Goal: Check status

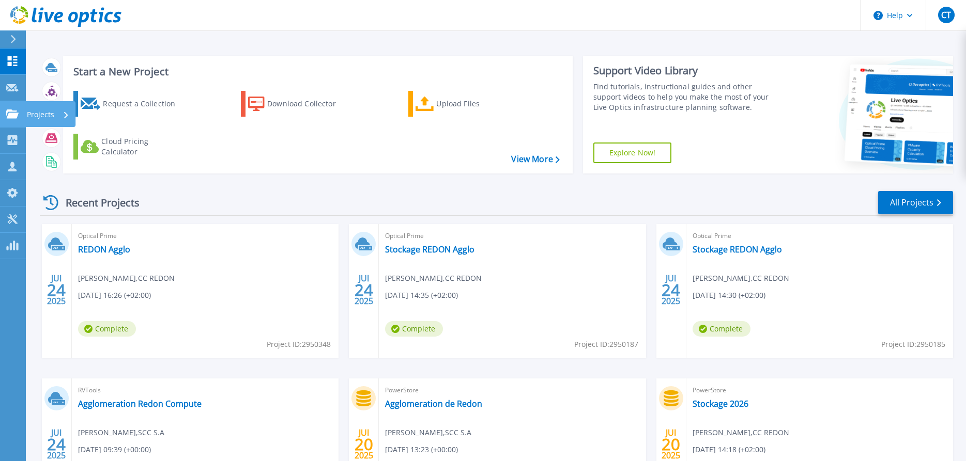
click at [42, 116] on p "Projects" at bounding box center [40, 114] width 27 height 27
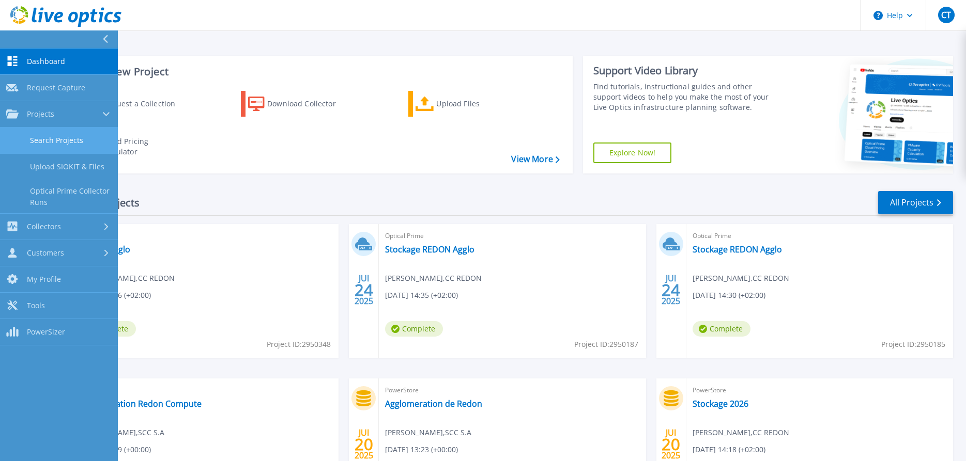
click at [45, 131] on link "Search Projects" at bounding box center [59, 141] width 118 height 26
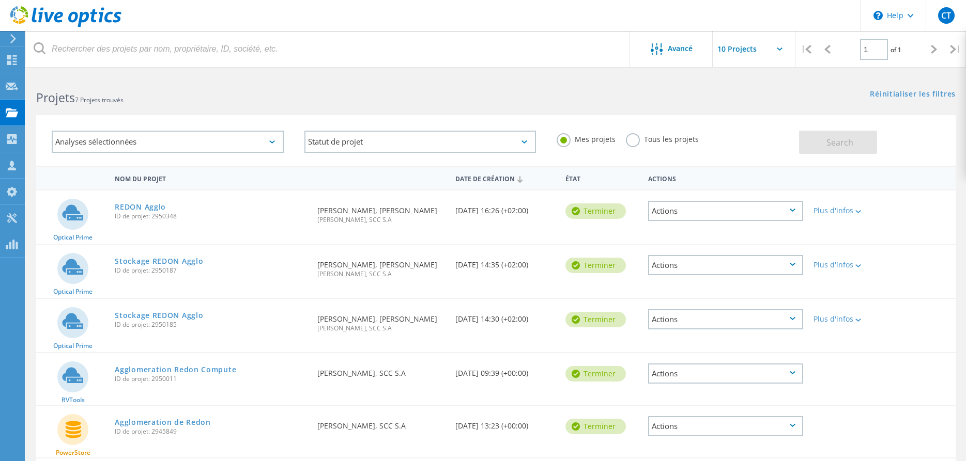
scroll to position [139, 0]
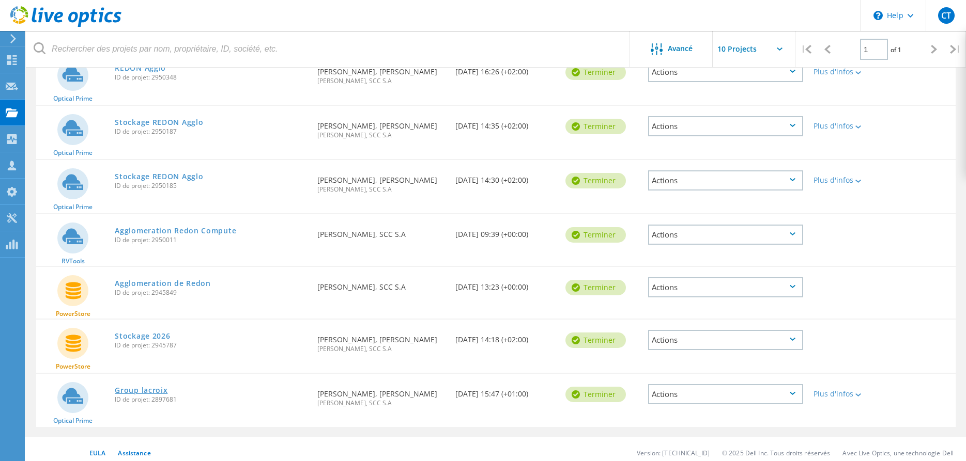
click at [147, 394] on link "Group lacroix" at bounding box center [141, 390] width 53 height 7
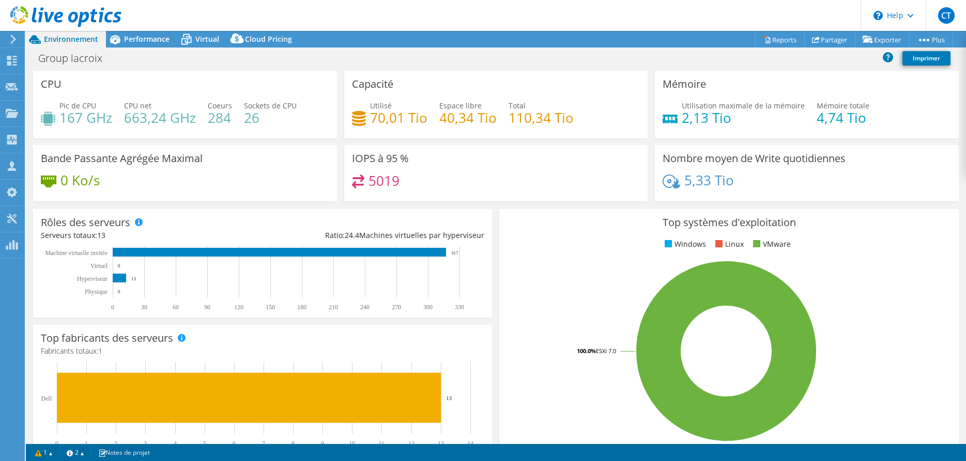
select select "USD"
click at [146, 35] on span "Performance" at bounding box center [146, 39] width 45 height 10
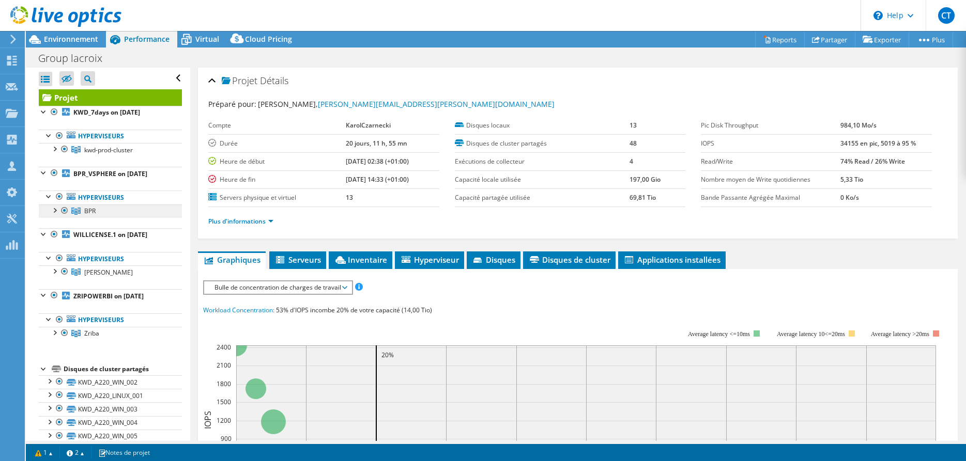
click at [95, 154] on span "BPR" at bounding box center [108, 150] width 49 height 9
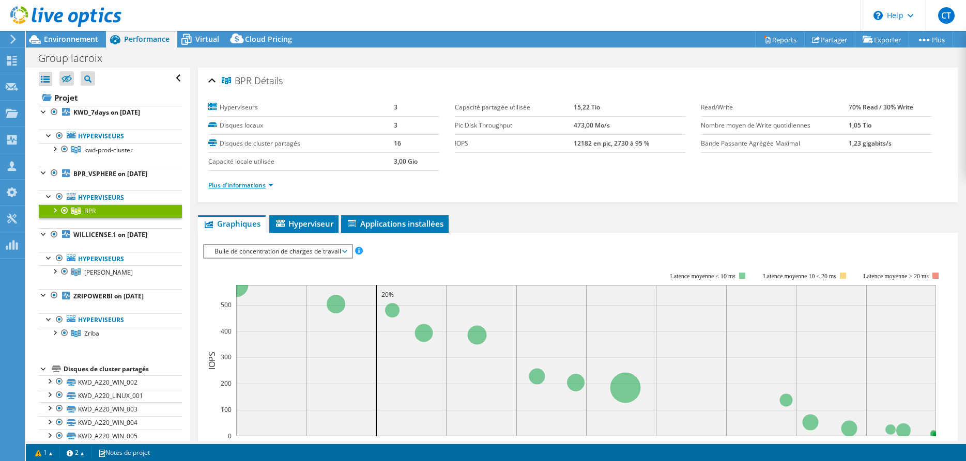
click at [237, 189] on link "Plus d'informations" at bounding box center [240, 185] width 65 height 9
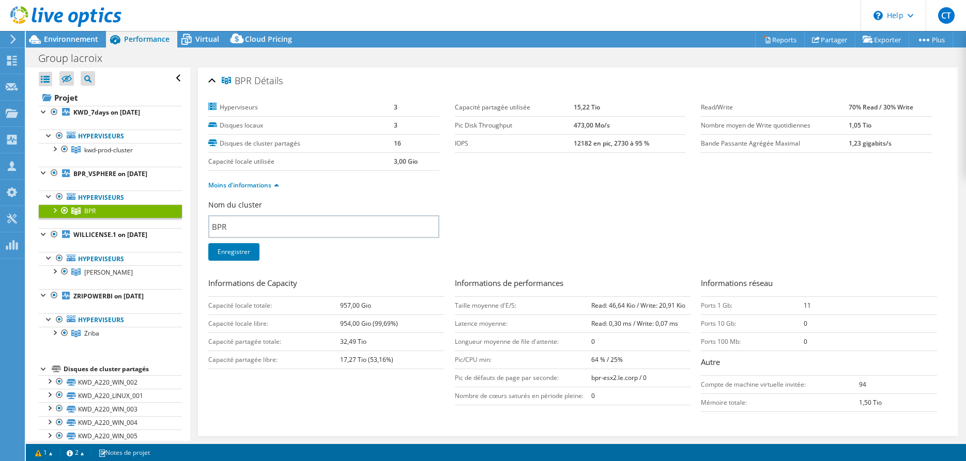
click at [54, 212] on div at bounding box center [54, 210] width 10 height 10
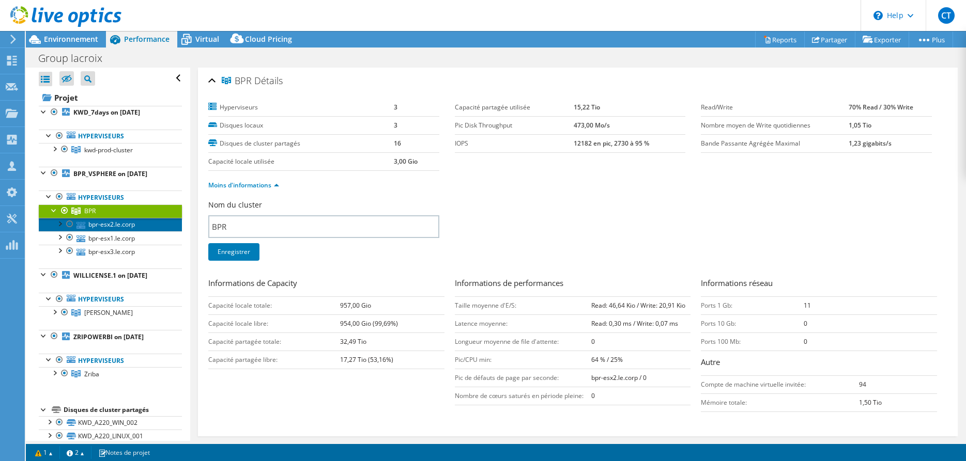
click at [113, 229] on link "bpr-esx2.le.corp" at bounding box center [110, 224] width 143 height 13
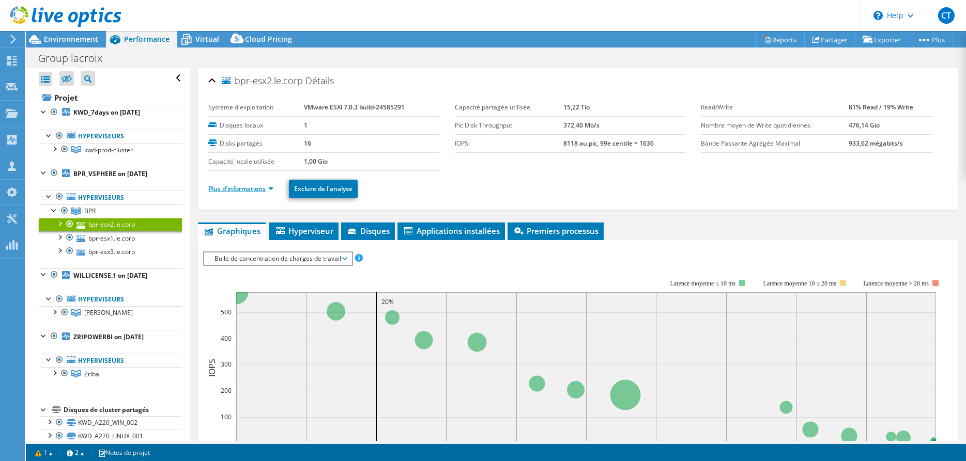
click at [240, 189] on link "Plus d'informations" at bounding box center [240, 188] width 65 height 9
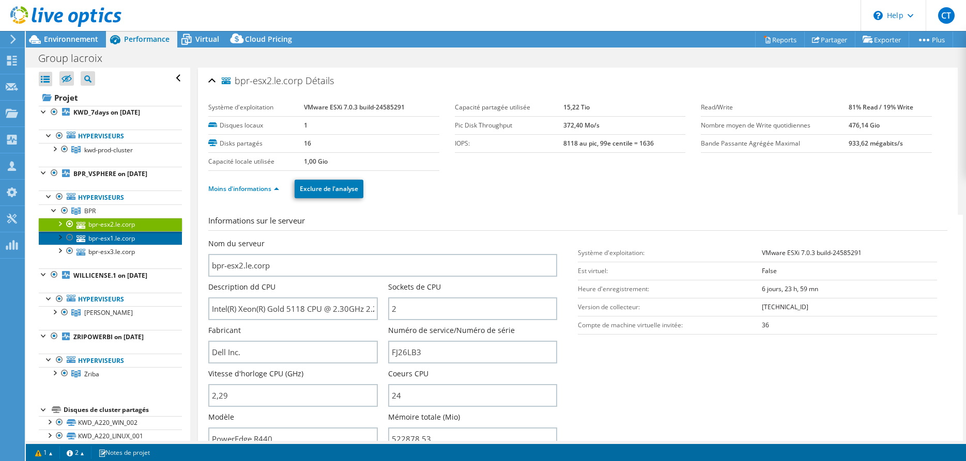
click at [116, 238] on link "bpr-esx1.le.corp" at bounding box center [110, 237] width 143 height 13
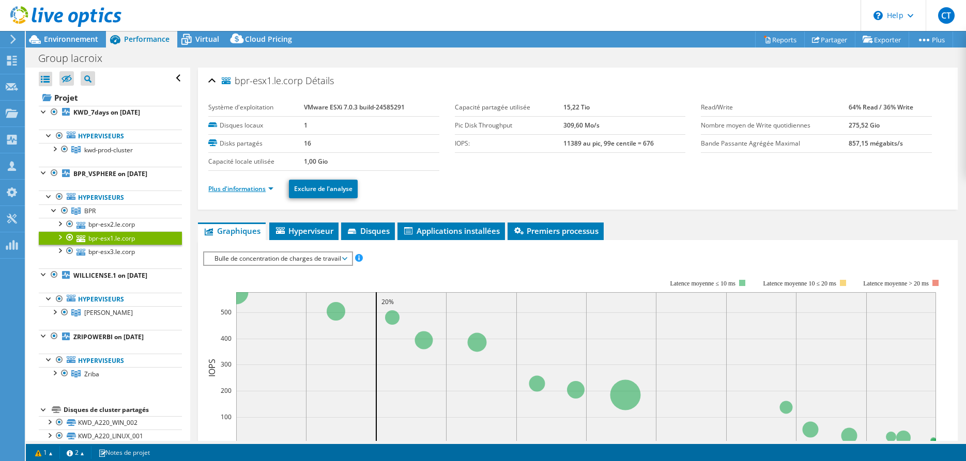
click at [243, 188] on link "Plus d'informations" at bounding box center [240, 188] width 65 height 9
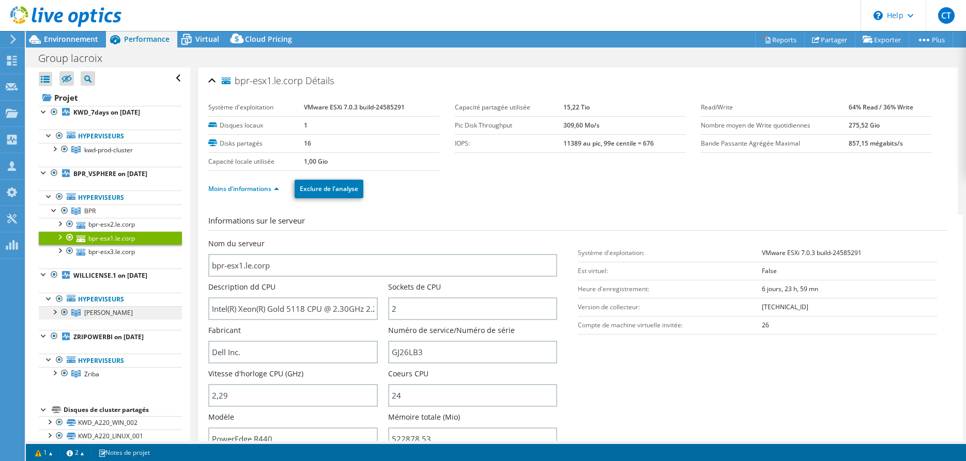
click at [80, 153] on icon at bounding box center [75, 149] width 9 height 7
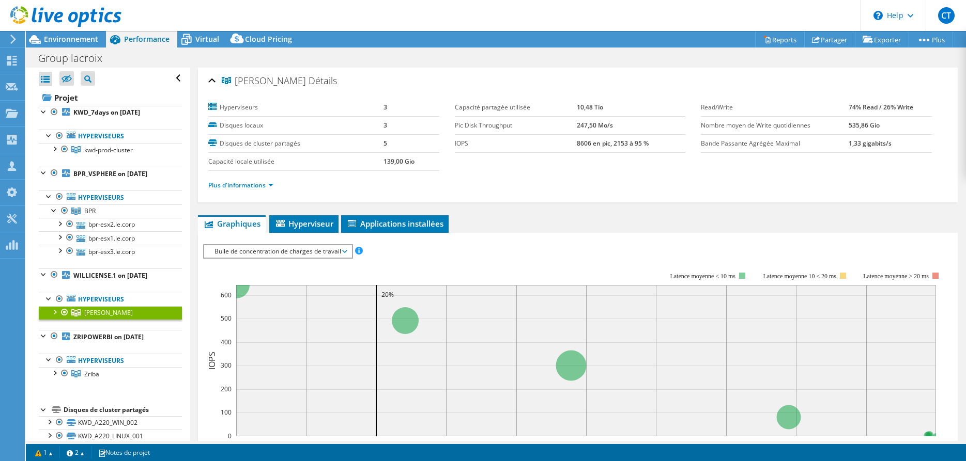
click at [56, 313] on div at bounding box center [54, 311] width 10 height 10
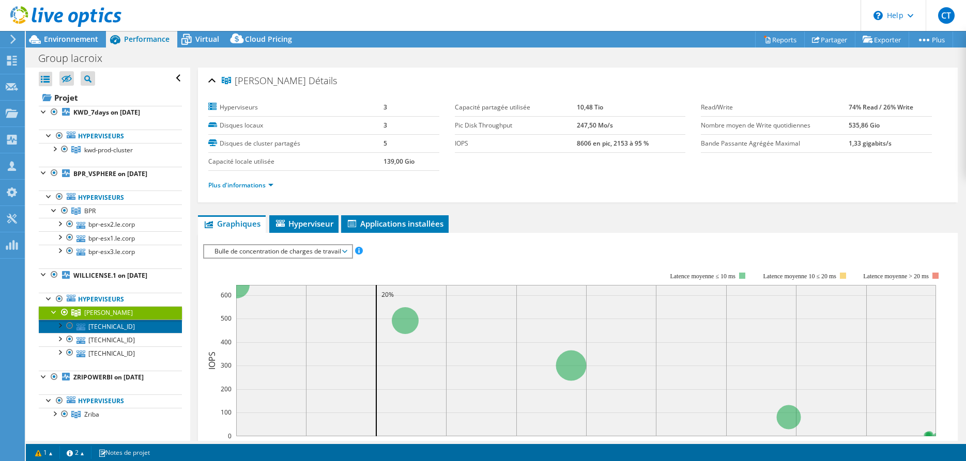
click at [118, 323] on link "[TECHNICAL_ID]" at bounding box center [110, 326] width 143 height 13
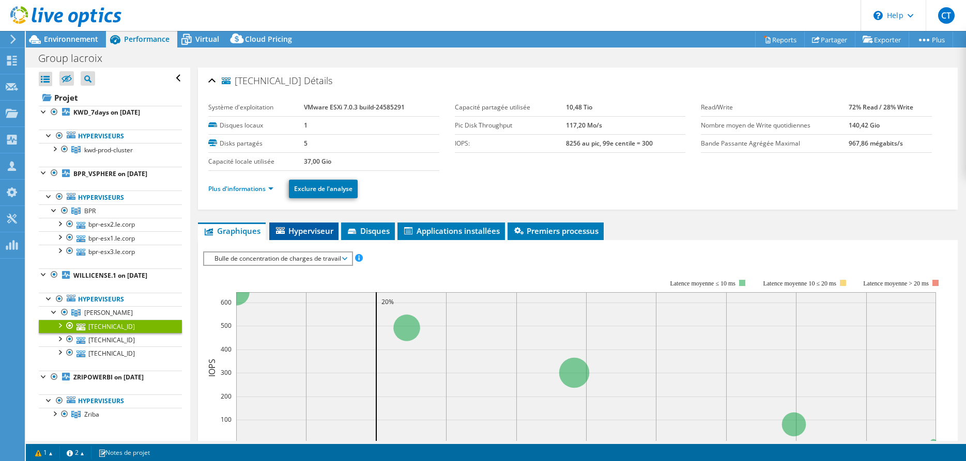
click at [282, 234] on icon at bounding box center [280, 230] width 9 height 7
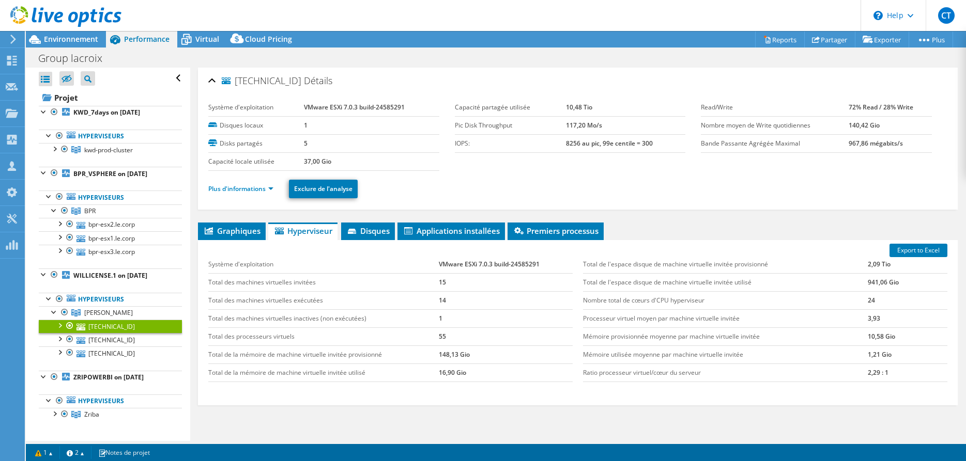
click at [365, 367] on td "Total de la mémoire de machine virtuelle invitée utilisé" at bounding box center [323, 373] width 230 height 18
click at [244, 190] on link "Plus d'informations" at bounding box center [240, 188] width 65 height 9
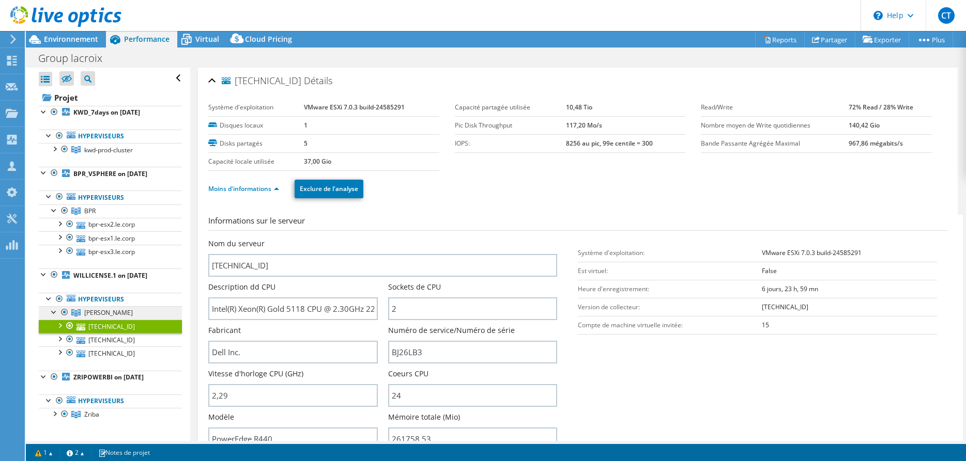
click at [102, 154] on span "[PERSON_NAME]" at bounding box center [108, 150] width 49 height 9
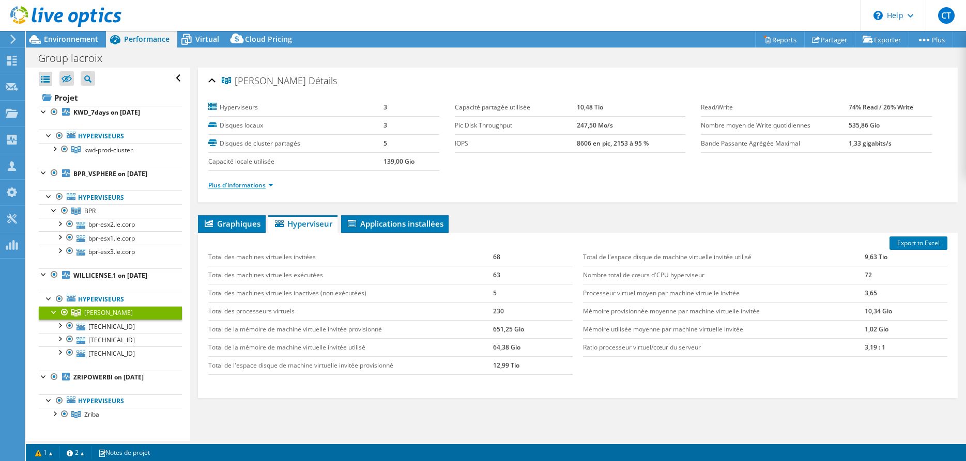
click at [267, 183] on link "Plus d'informations" at bounding box center [240, 185] width 65 height 9
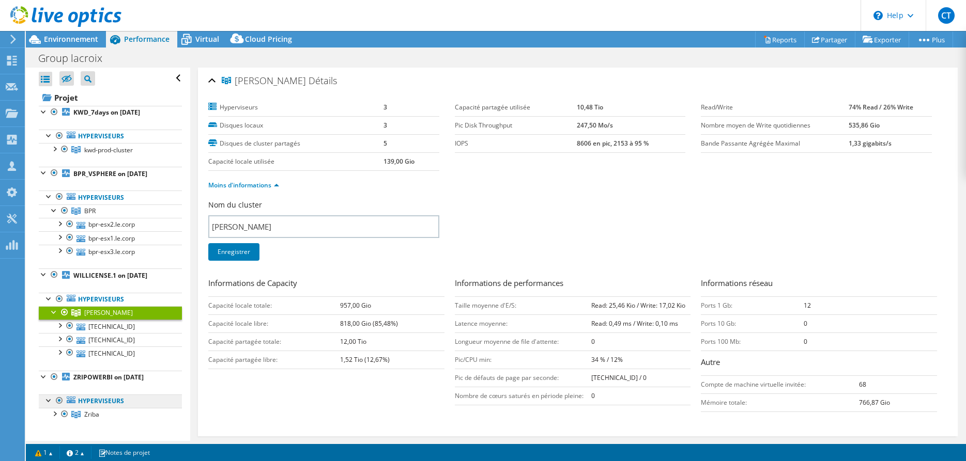
click at [94, 143] on link "Hyperviseurs" at bounding box center [110, 136] width 143 height 13
click at [92, 154] on span "Zriba" at bounding box center [108, 150] width 49 height 9
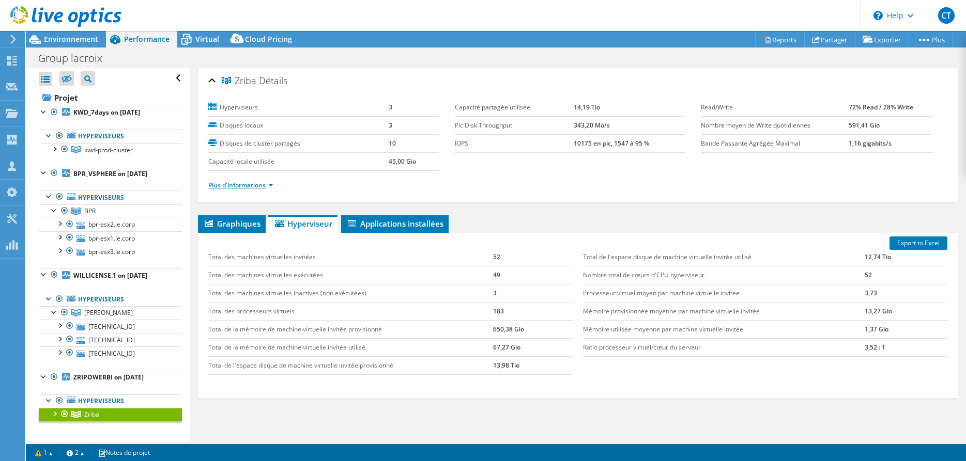
click at [260, 185] on link "Plus d'informations" at bounding box center [240, 185] width 65 height 9
